Goal: Find specific page/section: Find specific page/section

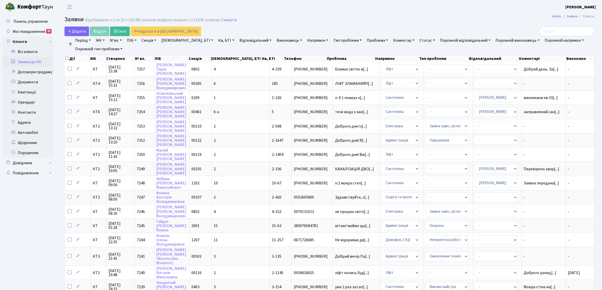
select select "25"
click at [25, 58] on link "Заявки до КК" at bounding box center [28, 62] width 51 height 10
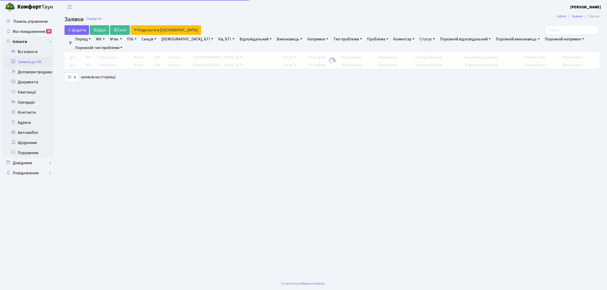
select select "25"
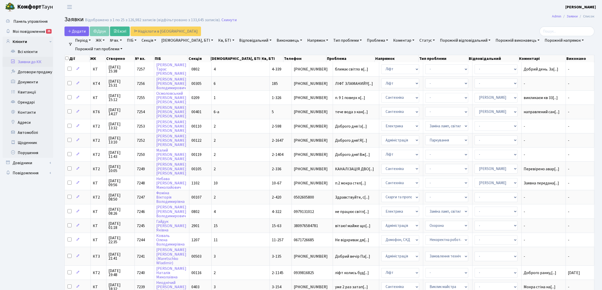
click at [26, 59] on link "Заявки до КК" at bounding box center [28, 62] width 51 height 10
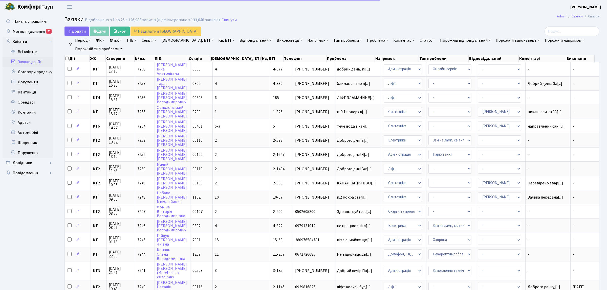
select select "25"
